Goal: Find specific page/section: Find specific page/section

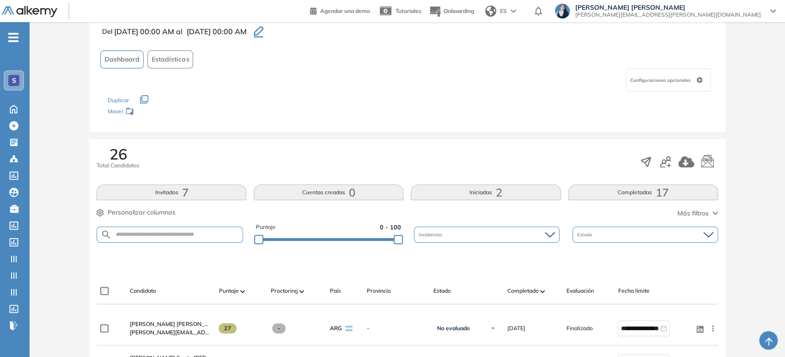
click at [484, 184] on button "Iniciadas 2" at bounding box center [486, 192] width 150 height 16
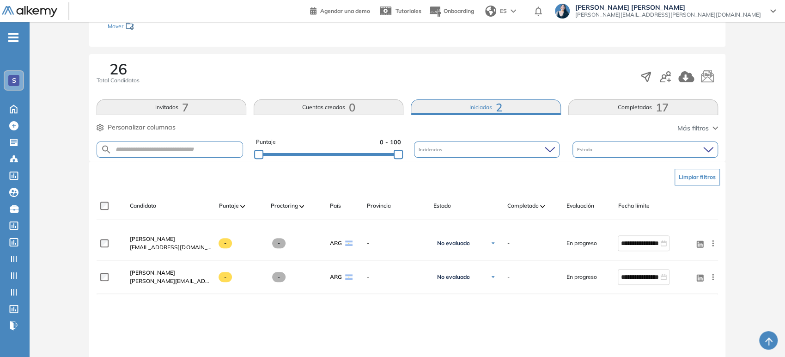
scroll to position [154, 0]
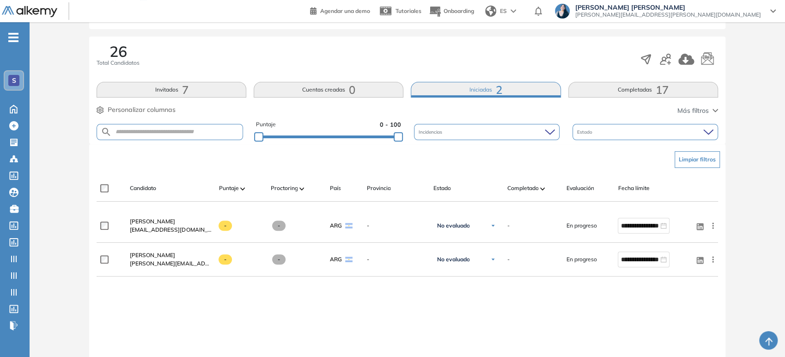
click at [209, 87] on button "Invitados 7" at bounding box center [172, 90] width 150 height 16
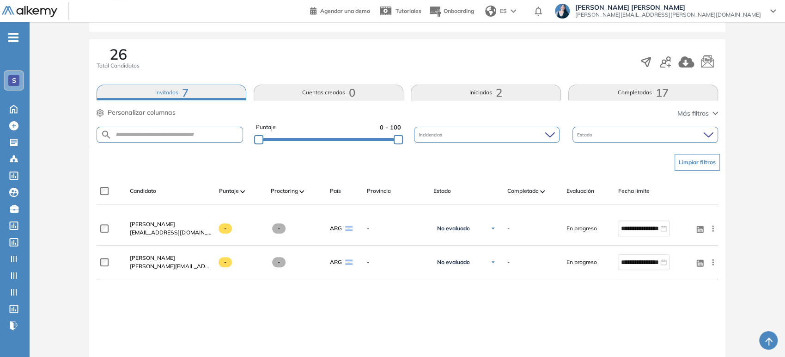
click at [213, 95] on button "Invitados 7" at bounding box center [172, 93] width 150 height 16
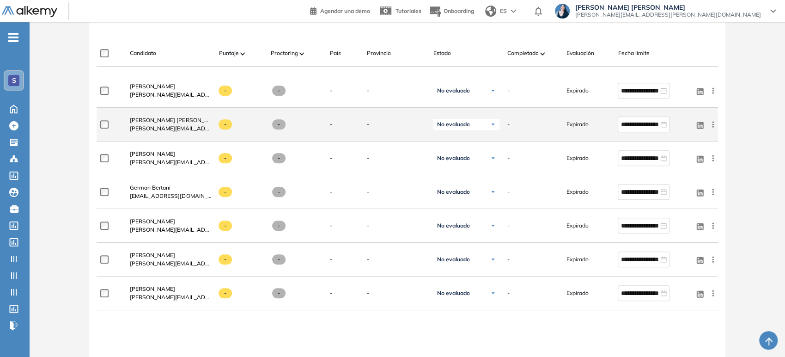
scroll to position [305, 0]
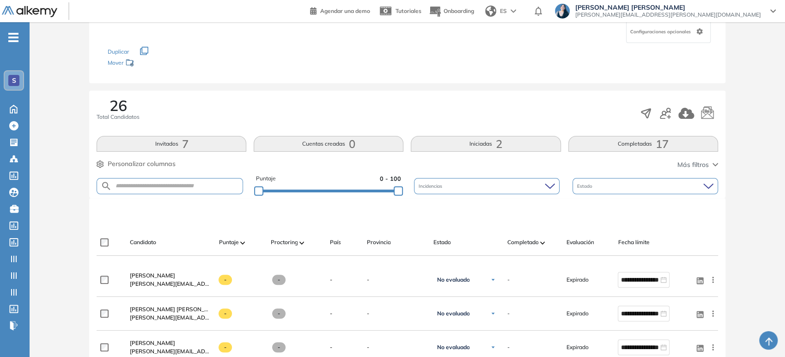
click at [635, 144] on button "Completadas 17" at bounding box center [643, 144] width 150 height 16
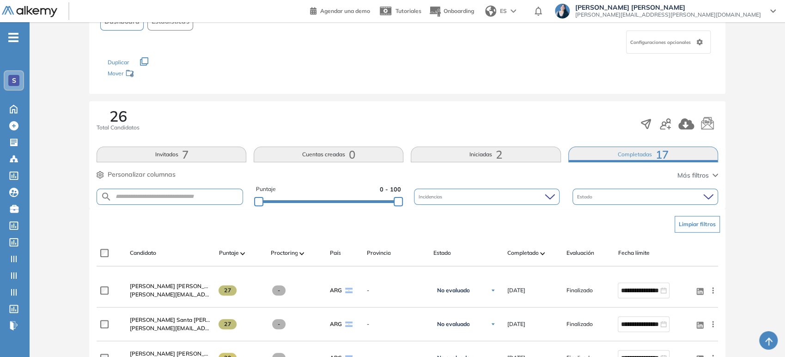
scroll to position [0, 0]
